Goal: Information Seeking & Learning: Learn about a topic

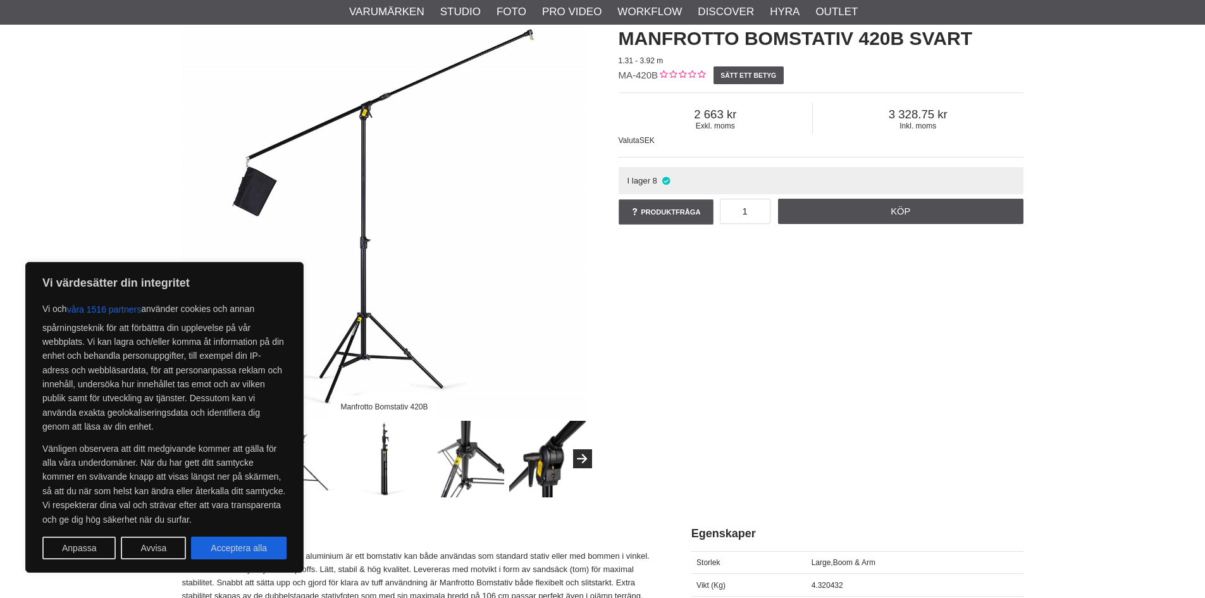
scroll to position [127, 0]
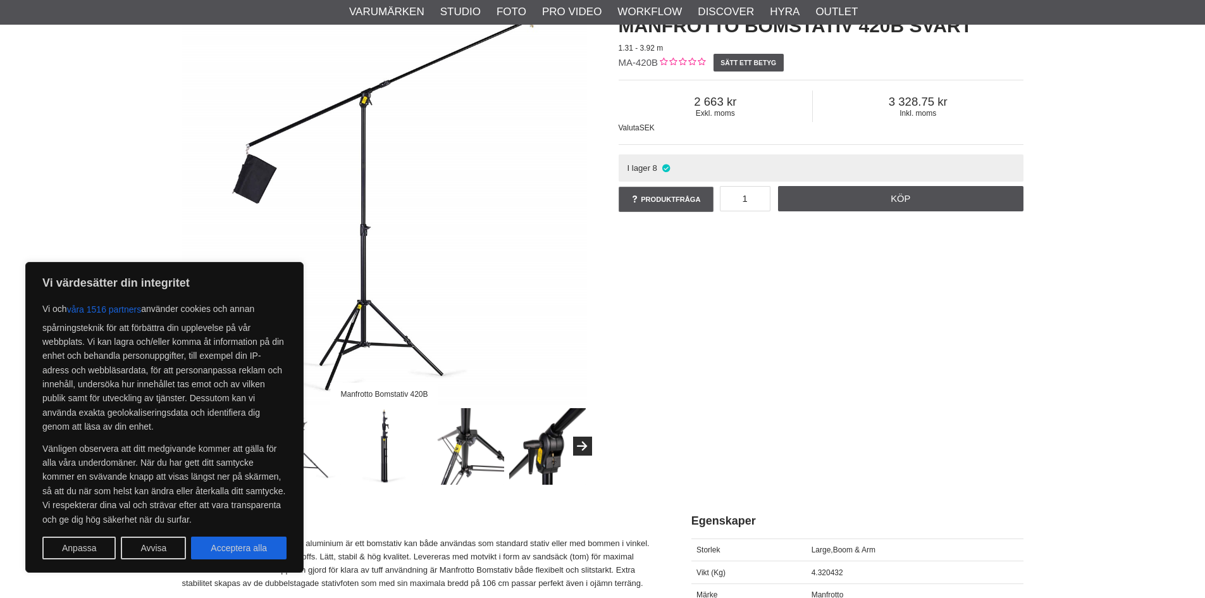
click at [853, 417] on div "Manfrotto Bomstativ 420B Manfrotto Bomstativ 420B Svart 1.31 - 3.92 m MA-420B S…" at bounding box center [602, 242] width 873 height 485
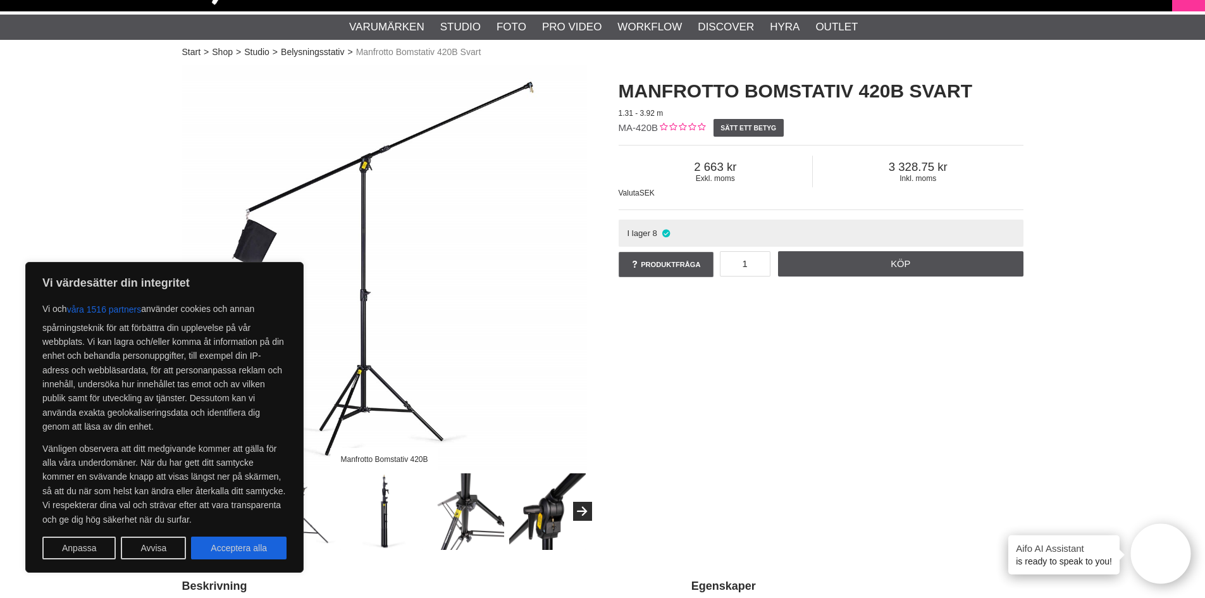
scroll to position [0, 0]
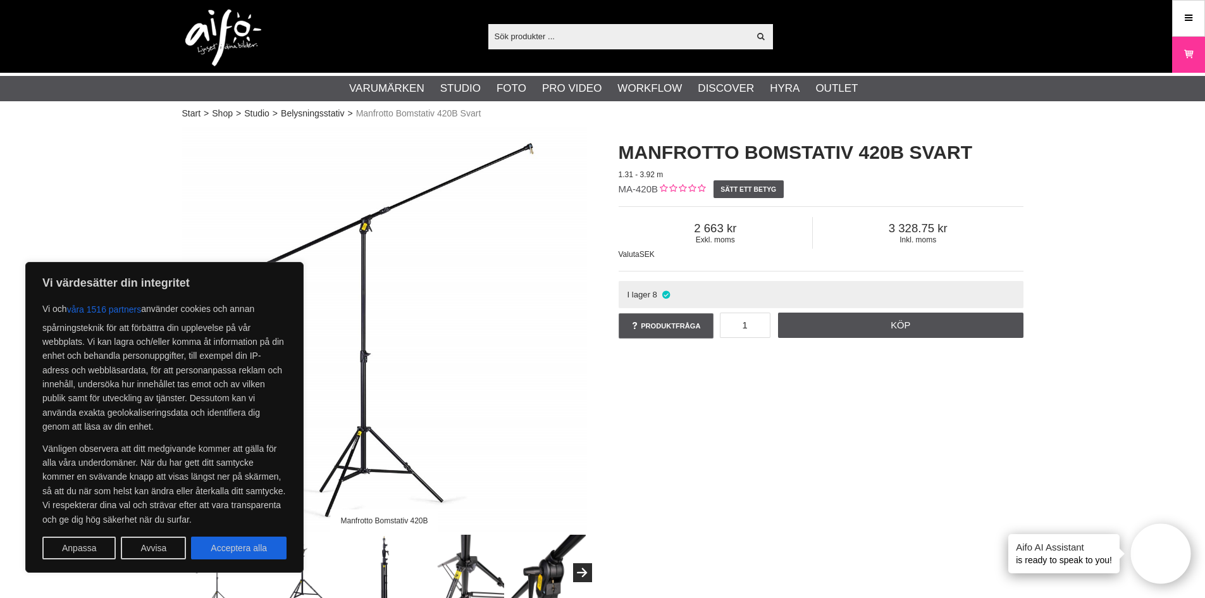
click at [379, 197] on img at bounding box center [384, 329] width 405 height 405
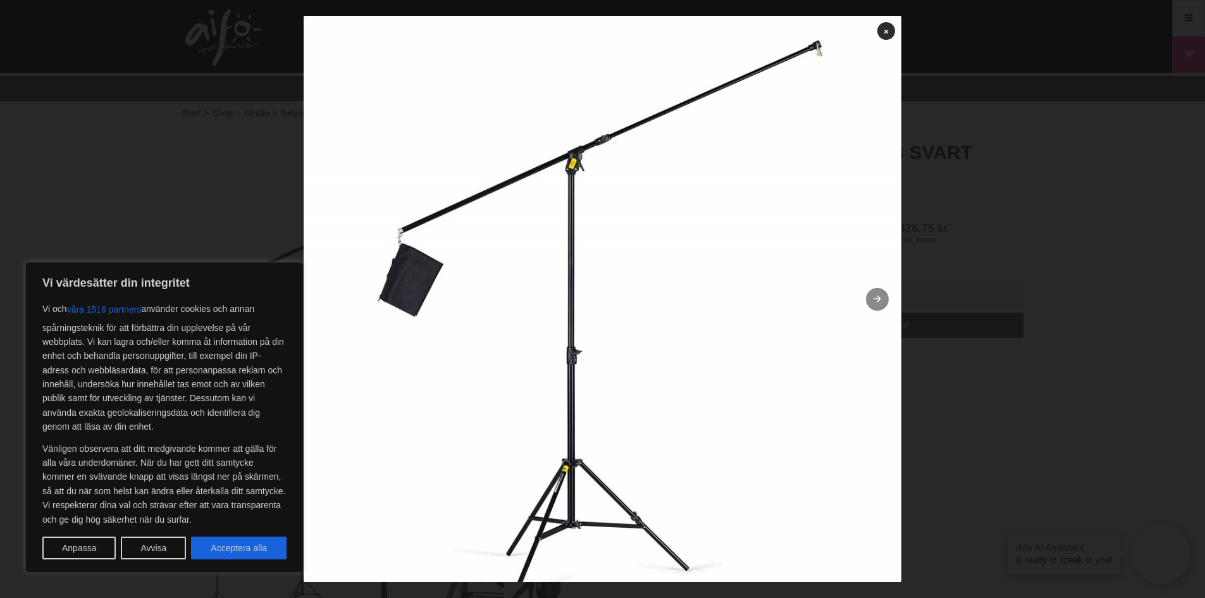
click at [867, 298] on link at bounding box center [877, 299] width 23 height 23
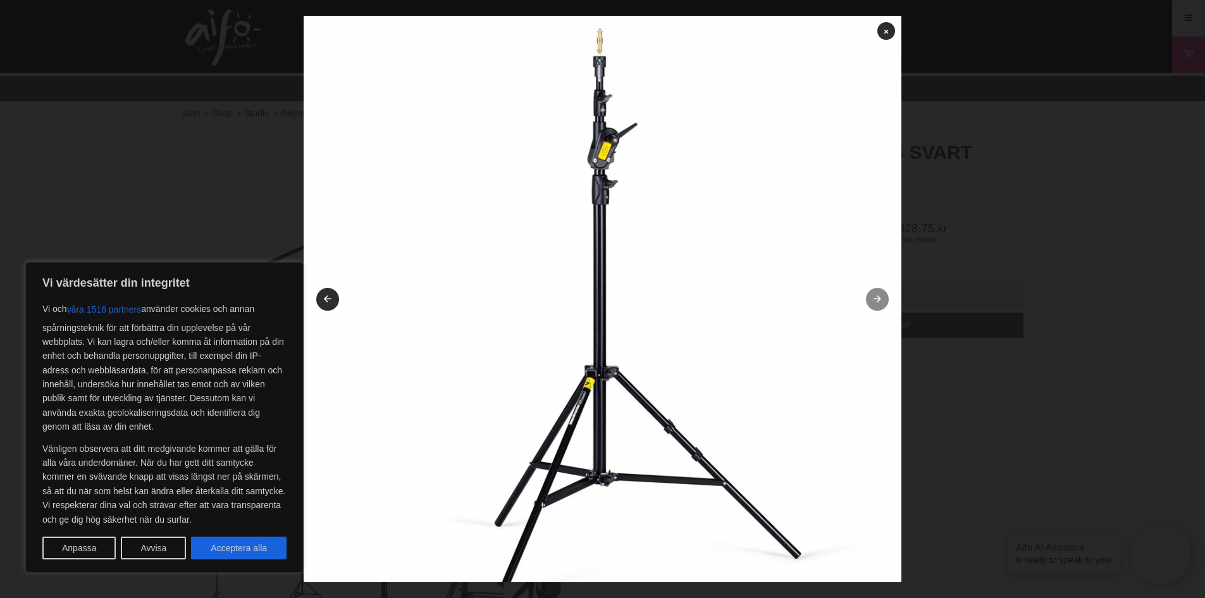
click at [872, 298] on icon at bounding box center [877, 299] width 11 height 8
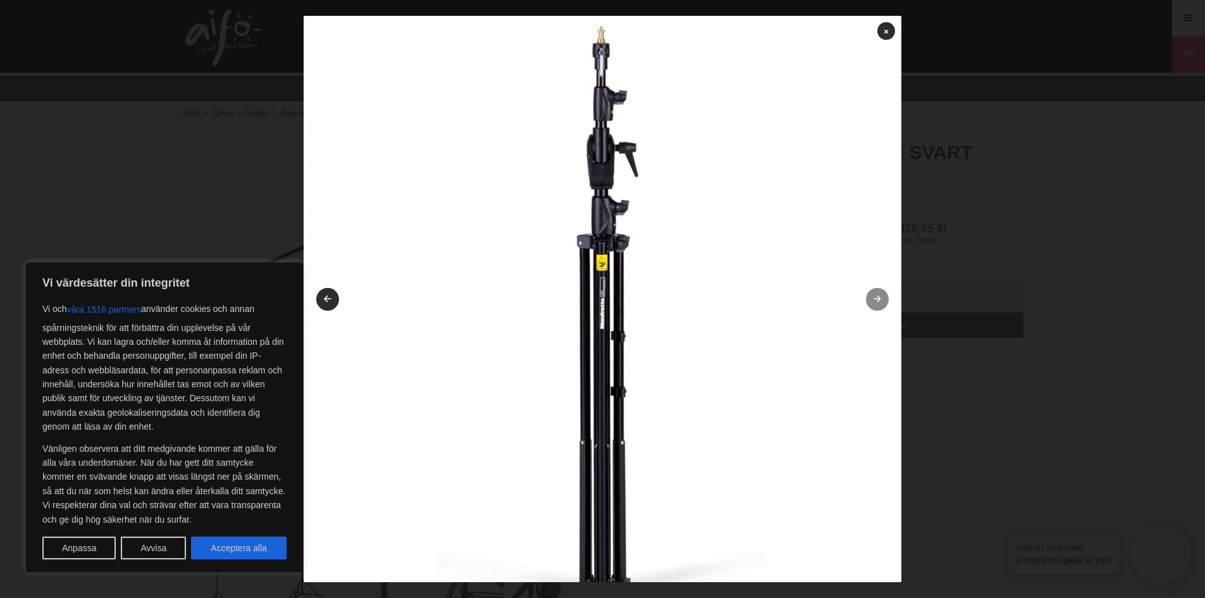
click at [872, 298] on icon at bounding box center [877, 299] width 11 height 8
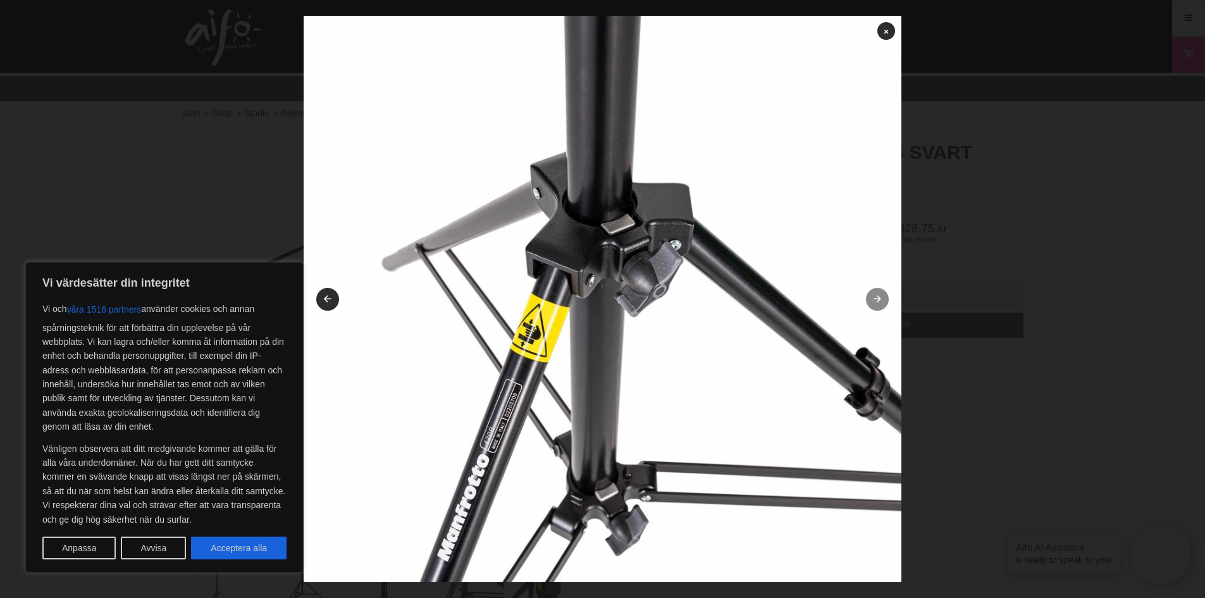
click at [872, 298] on icon at bounding box center [877, 299] width 11 height 8
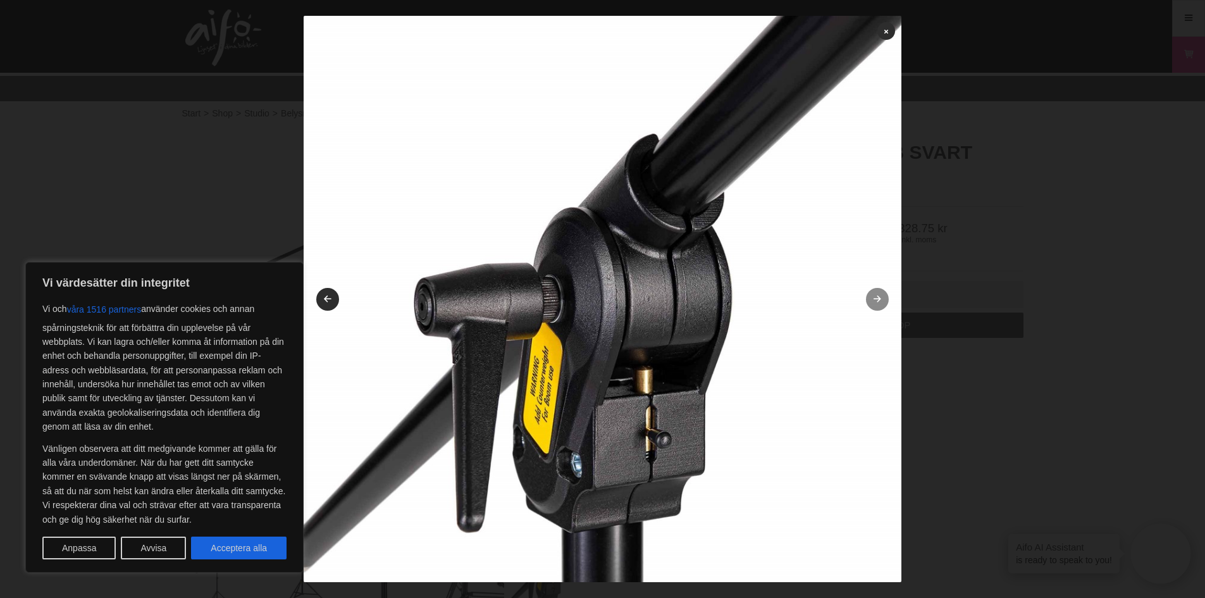
click at [872, 298] on icon at bounding box center [877, 299] width 11 height 8
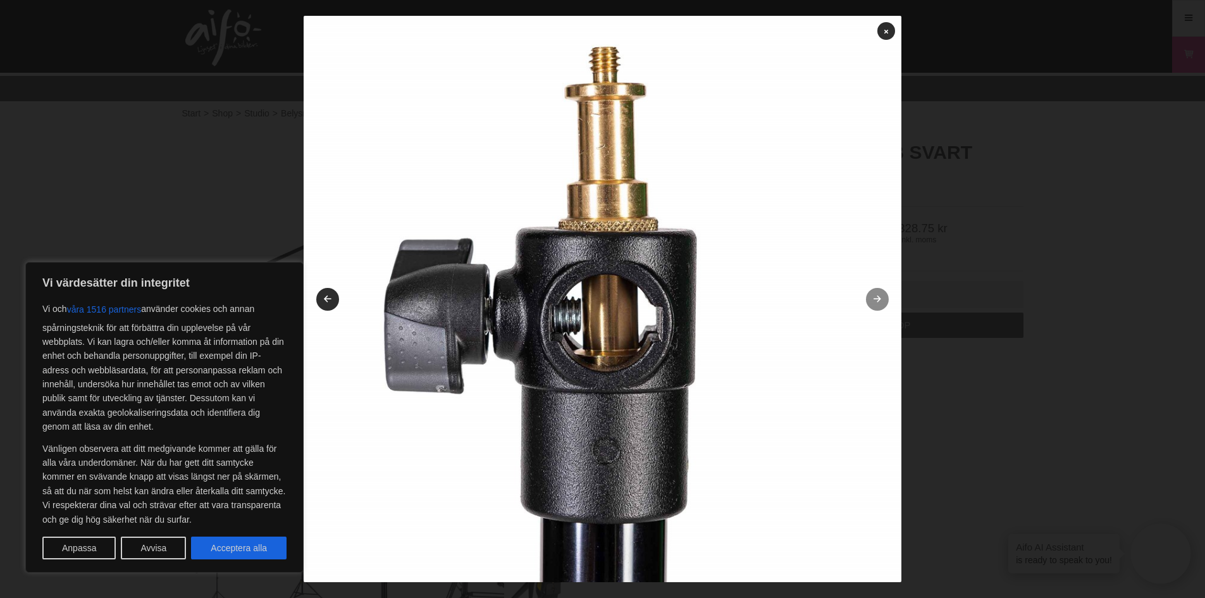
click at [872, 298] on icon at bounding box center [877, 299] width 11 height 8
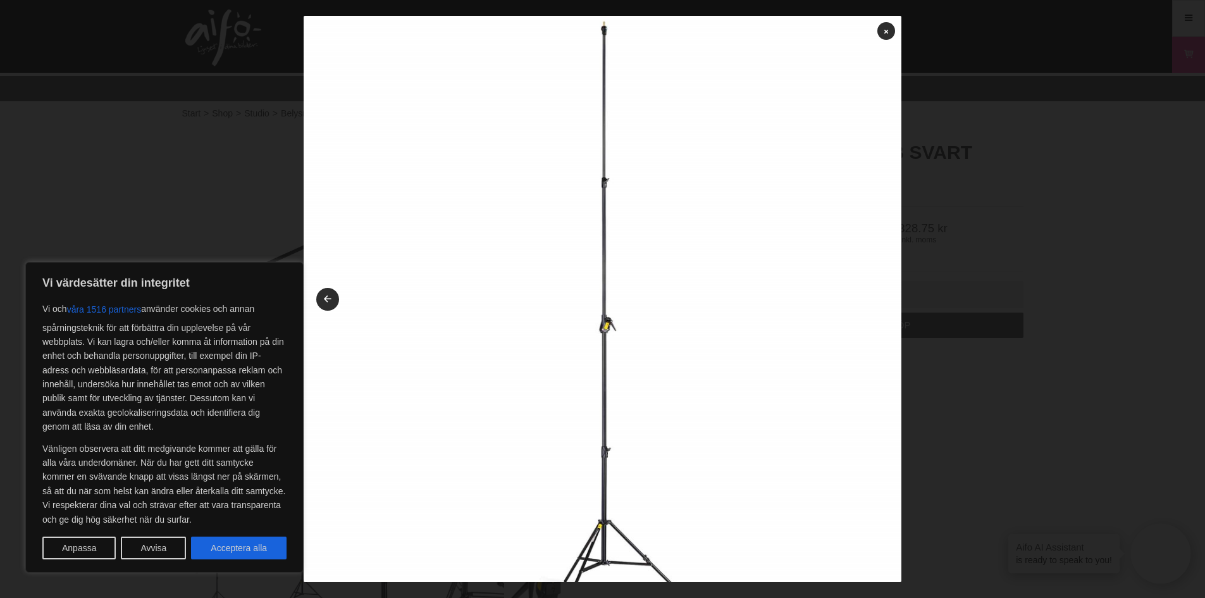
click at [867, 298] on img at bounding box center [603, 315] width 598 height 598
click at [884, 34] on icon at bounding box center [886, 31] width 4 height 7
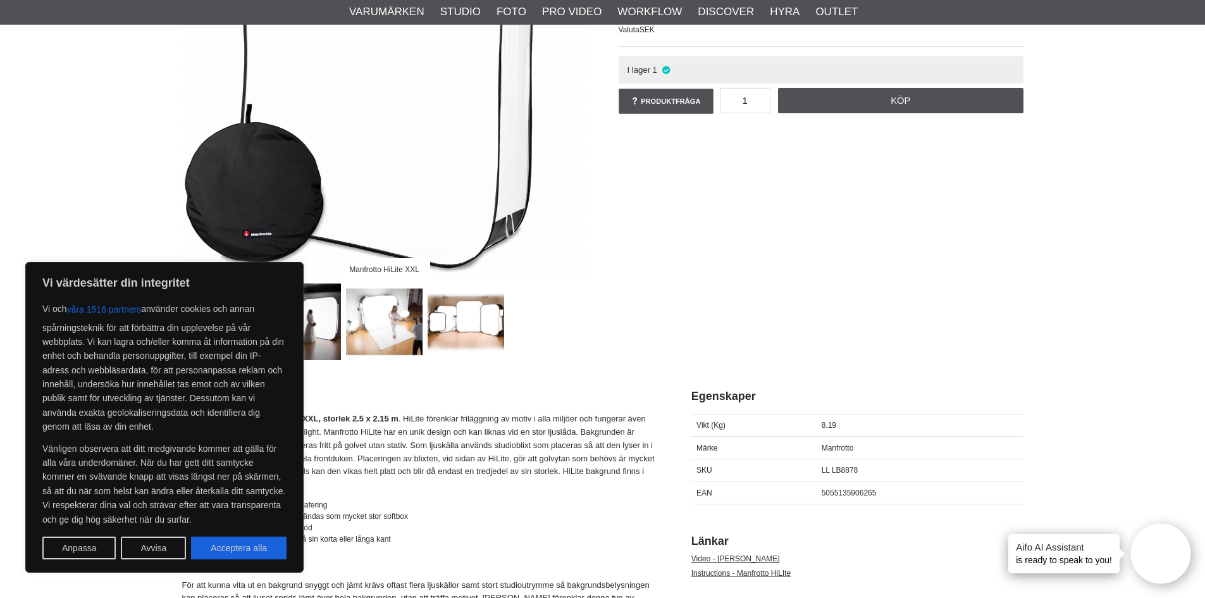
scroll to position [253, 0]
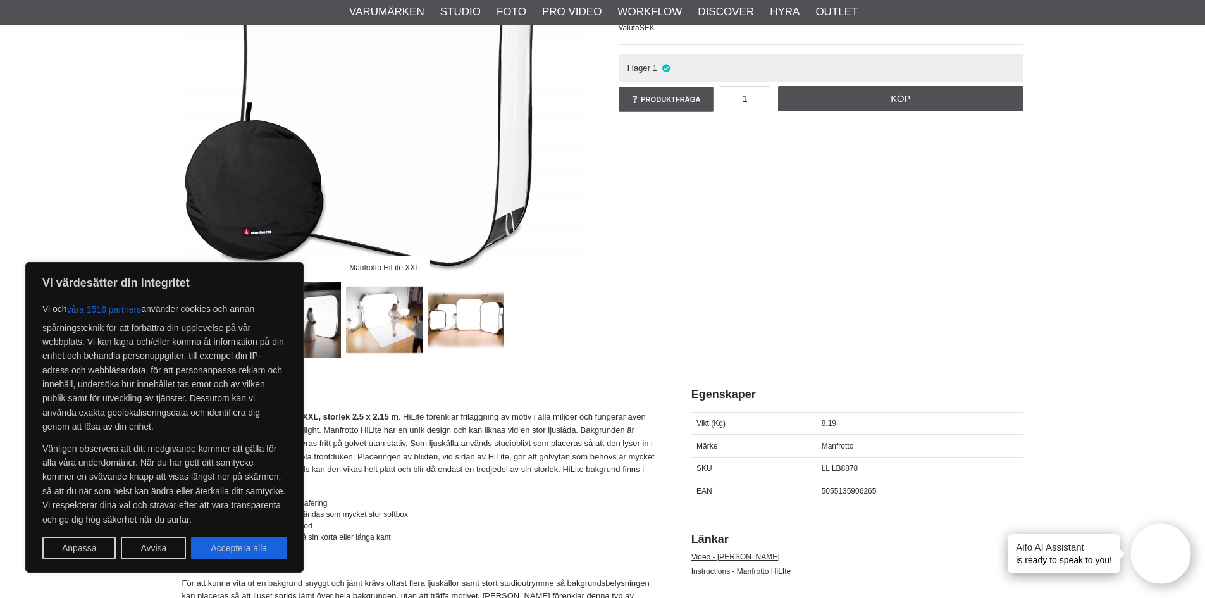
click at [377, 319] on img at bounding box center [384, 319] width 77 height 77
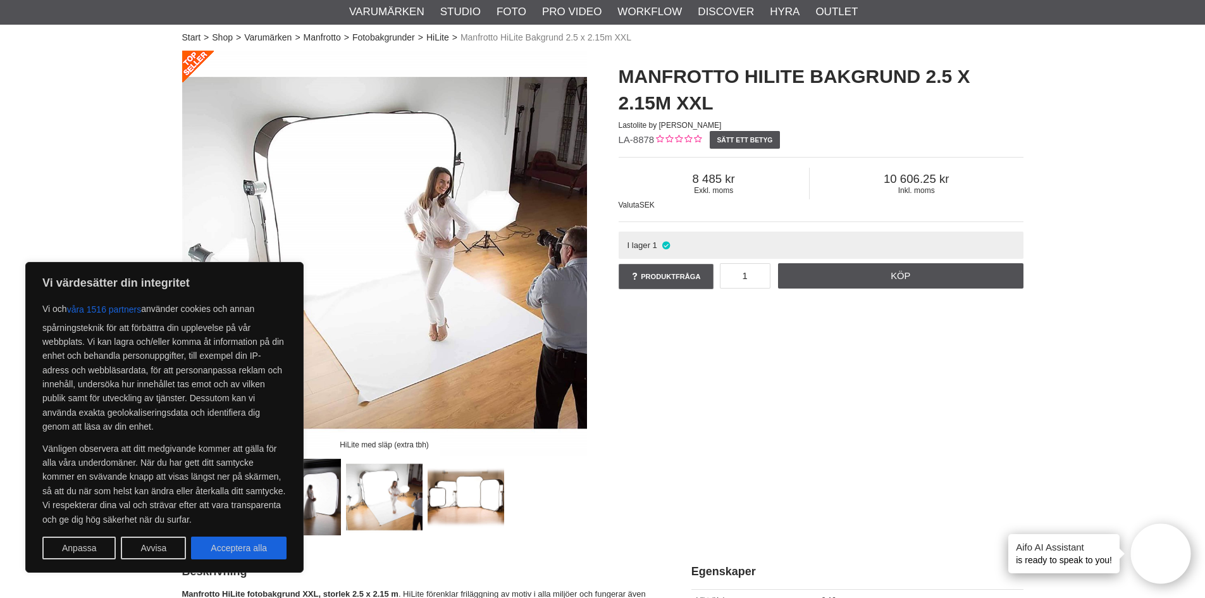
scroll to position [63, 0]
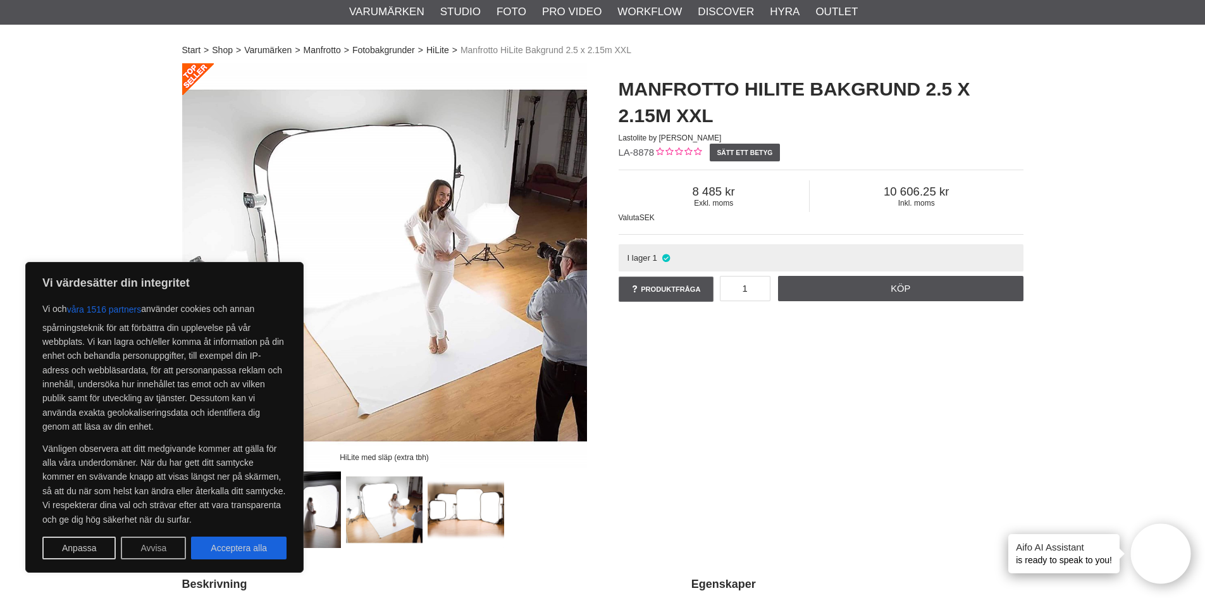
click at [164, 549] on button "Avvisa" at bounding box center [153, 547] width 65 height 23
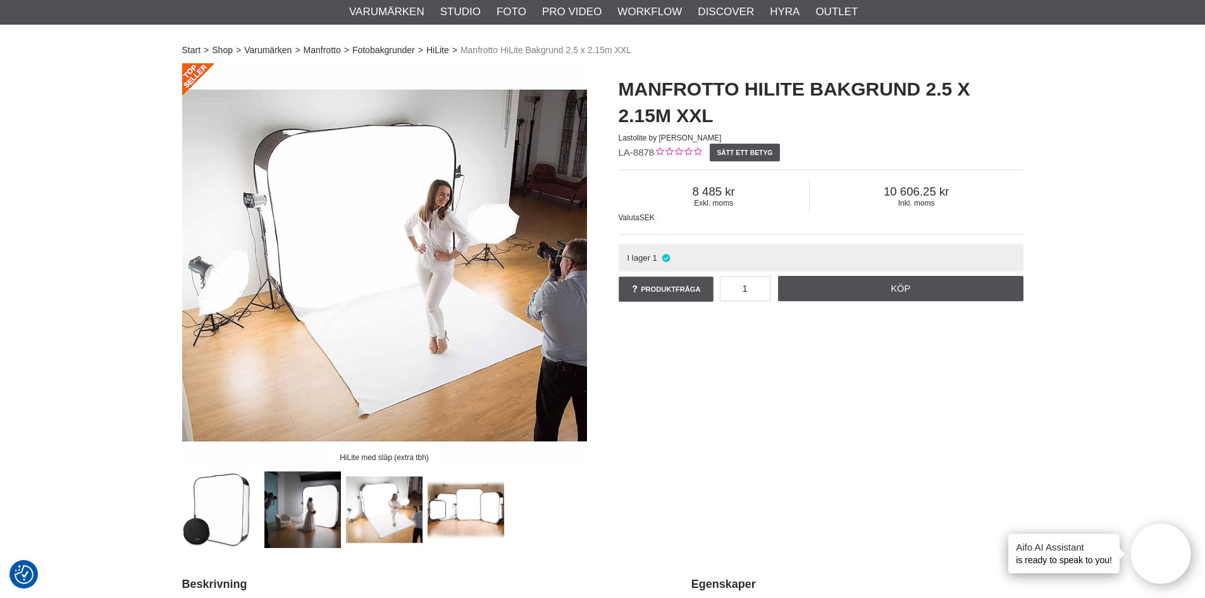
click at [303, 507] on img at bounding box center [302, 509] width 77 height 77
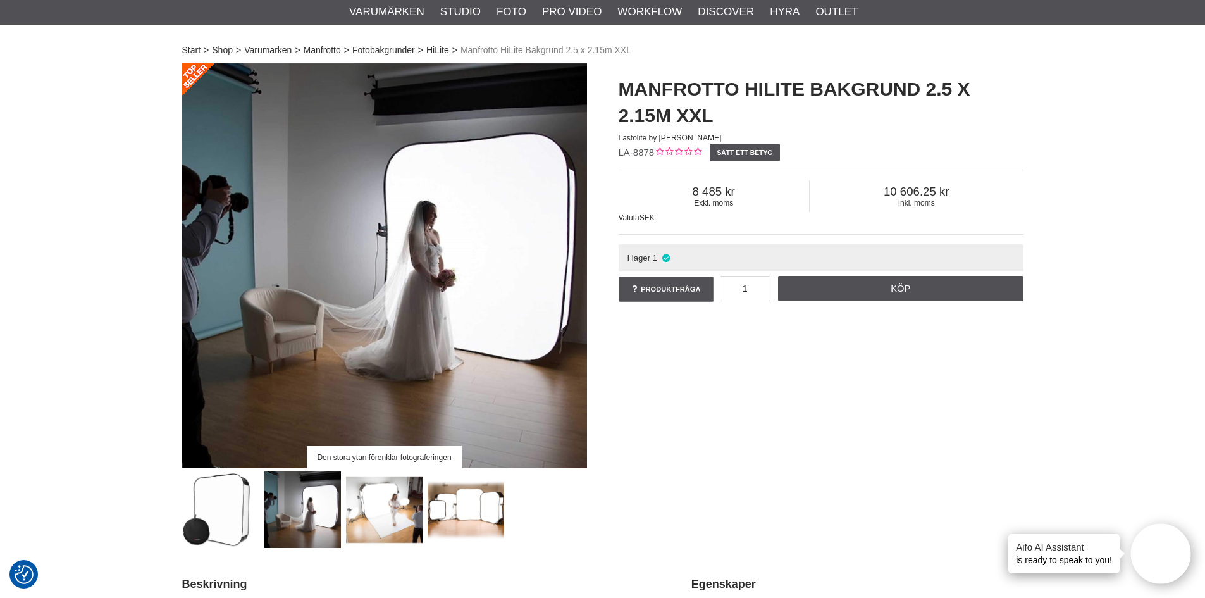
click at [377, 505] on img at bounding box center [384, 509] width 77 height 77
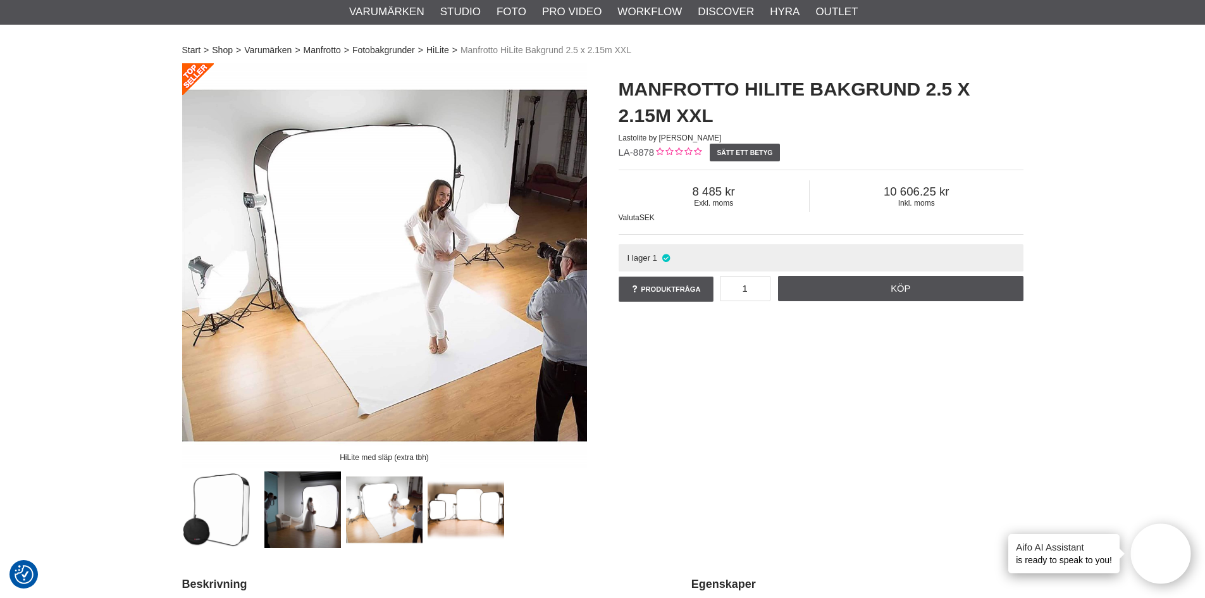
click at [409, 509] on img at bounding box center [384, 509] width 77 height 77
click at [468, 507] on img at bounding box center [466, 509] width 77 height 77
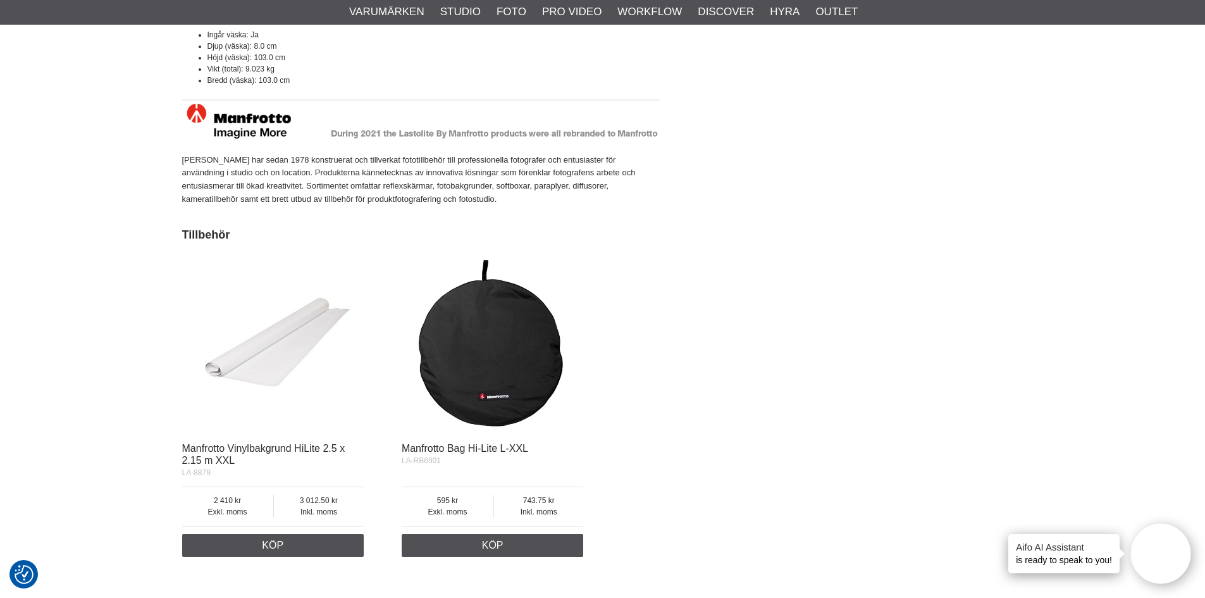
scroll to position [1581, 0]
